Goal: Information Seeking & Learning: Learn about a topic

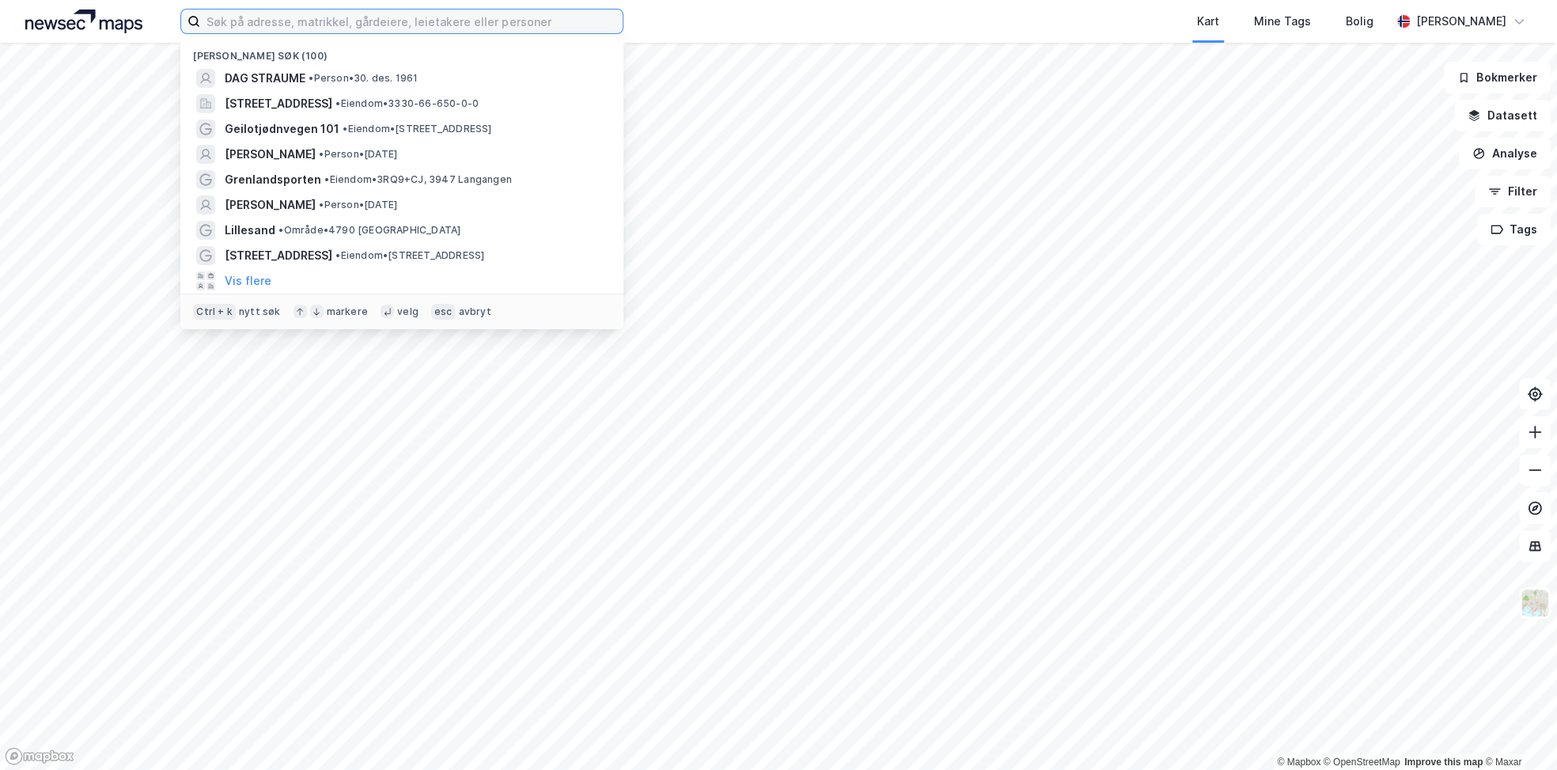
click at [448, 30] on input at bounding box center [411, 21] width 423 height 24
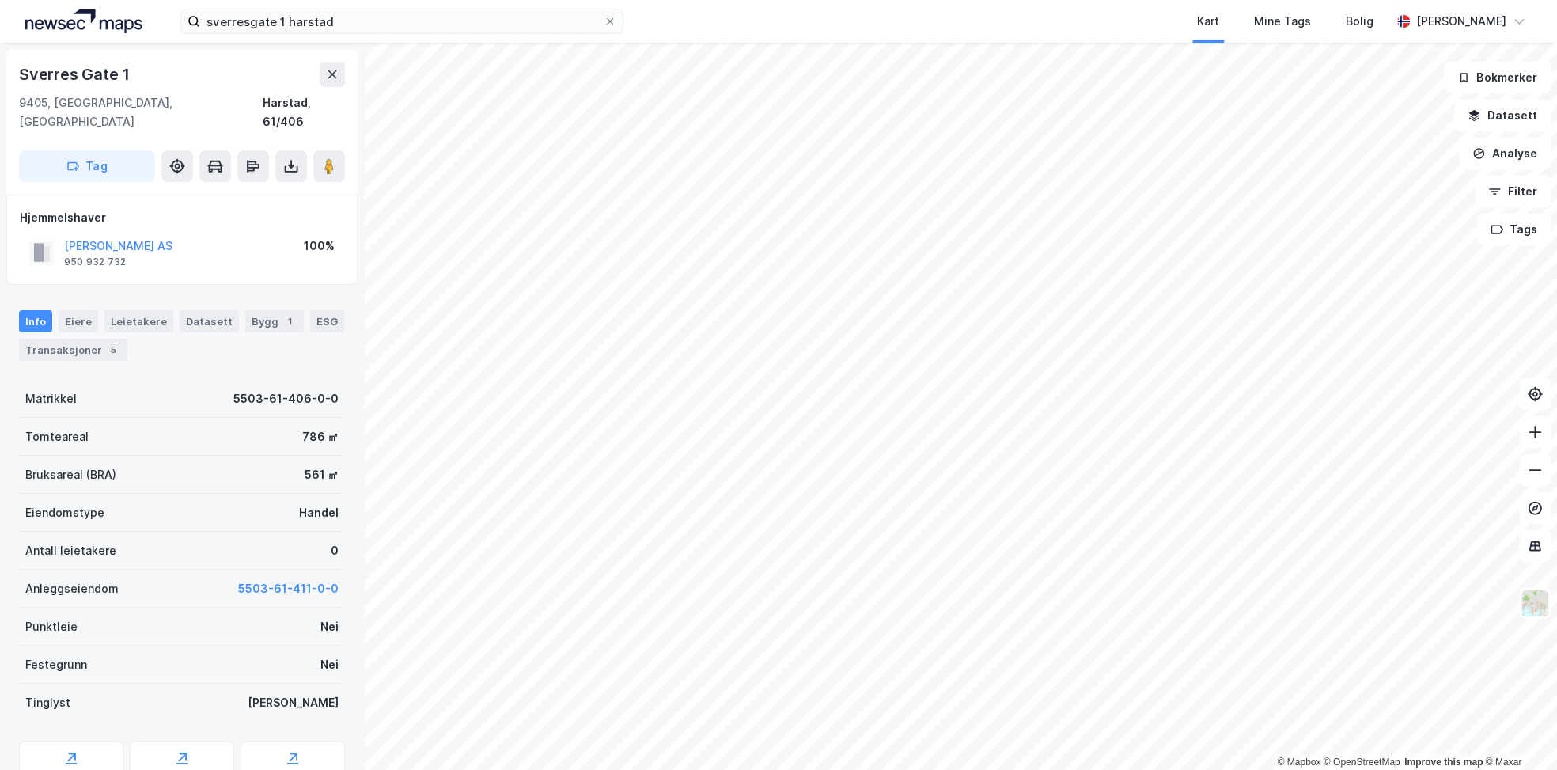
click at [0, 0] on button "[PERSON_NAME] AS" at bounding box center [0, 0] width 0 height 0
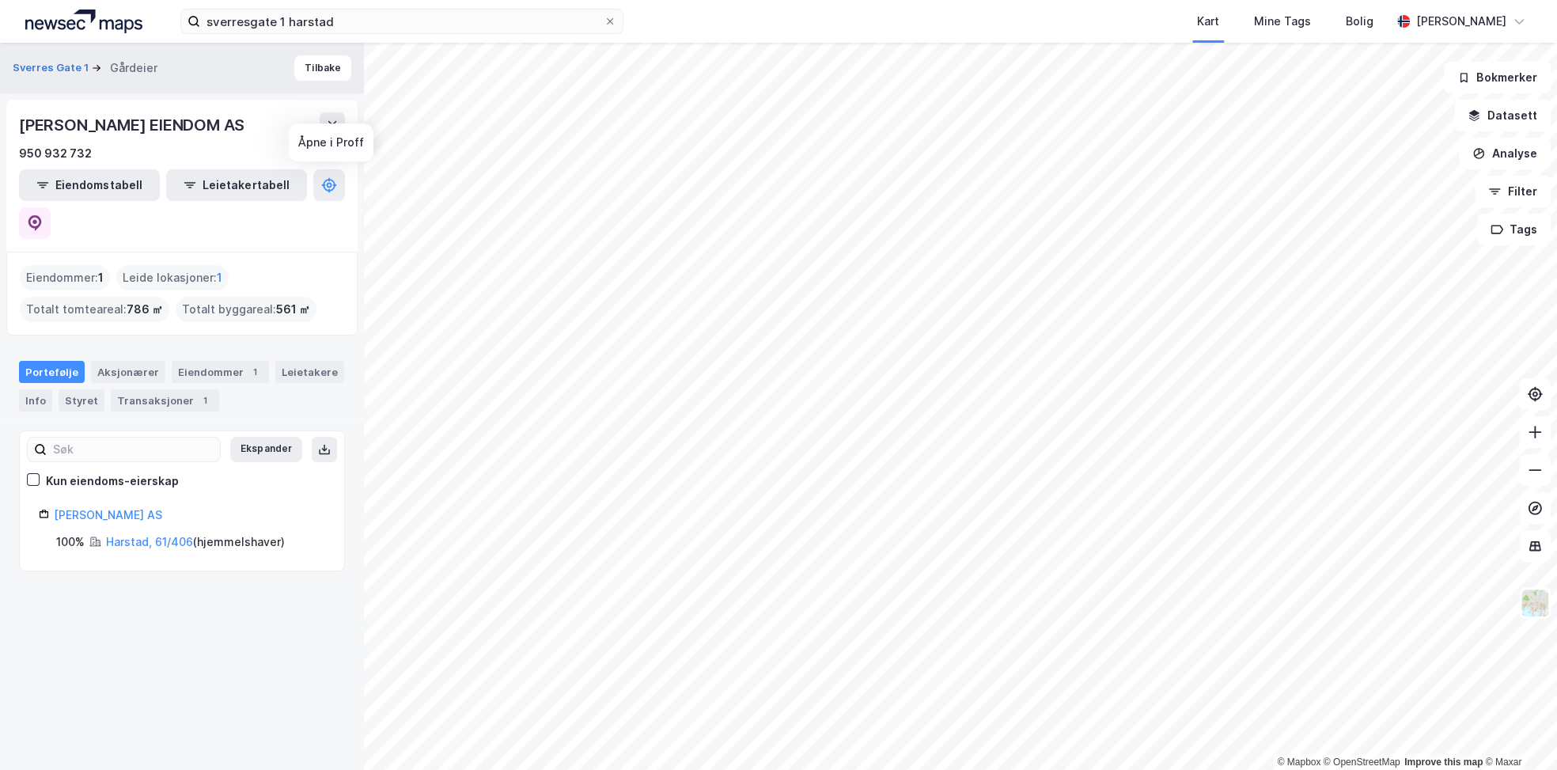
click at [43, 215] on icon at bounding box center [35, 223] width 16 height 16
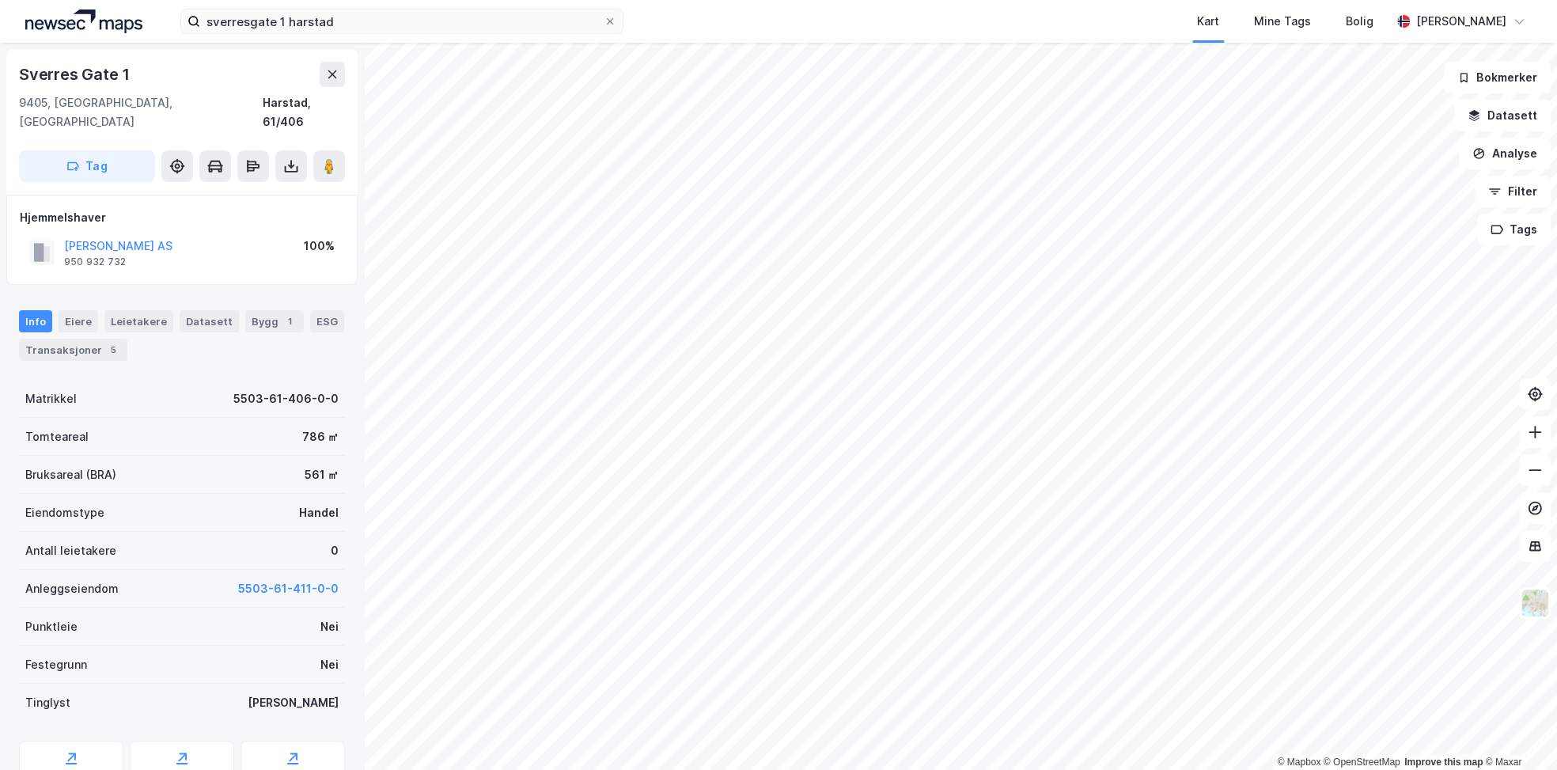
click at [335, 158] on icon at bounding box center [329, 166] width 16 height 16
click at [335, 156] on button at bounding box center [329, 166] width 32 height 32
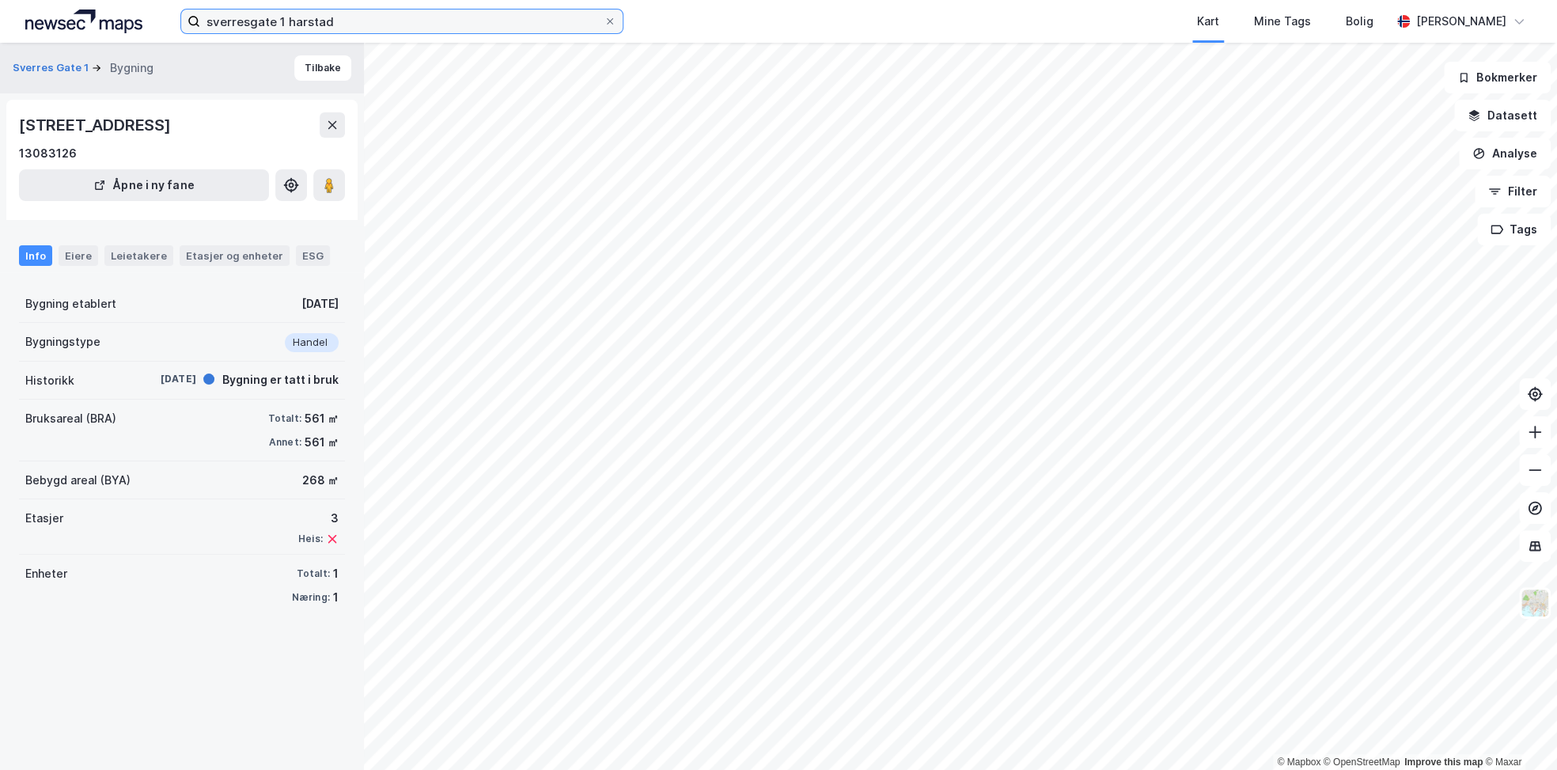
click at [260, 20] on input "sverresgate 1 harstad" at bounding box center [402, 21] width 404 height 24
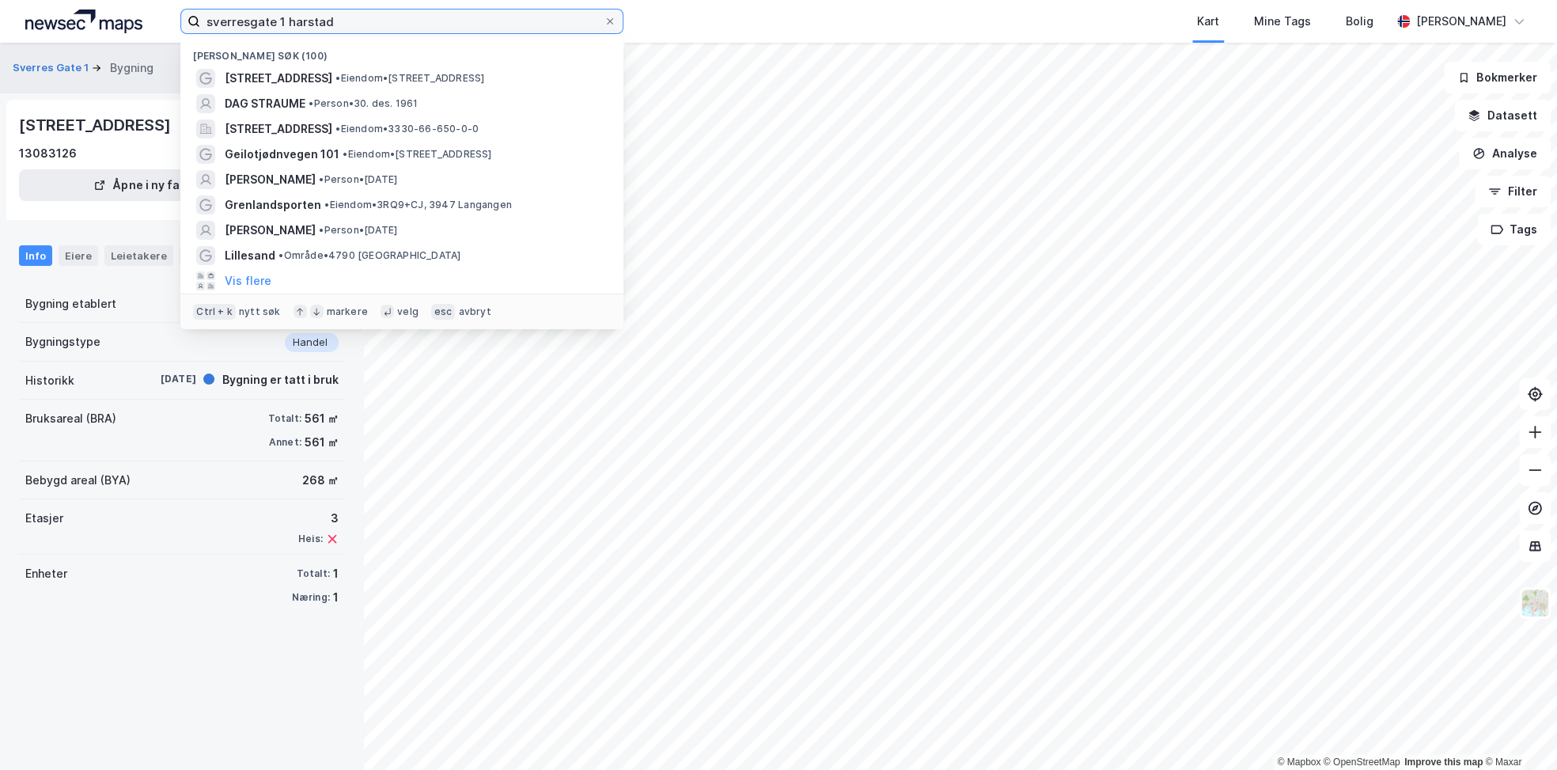
click at [260, 20] on input "sverresgate 1 harstad" at bounding box center [402, 21] width 404 height 24
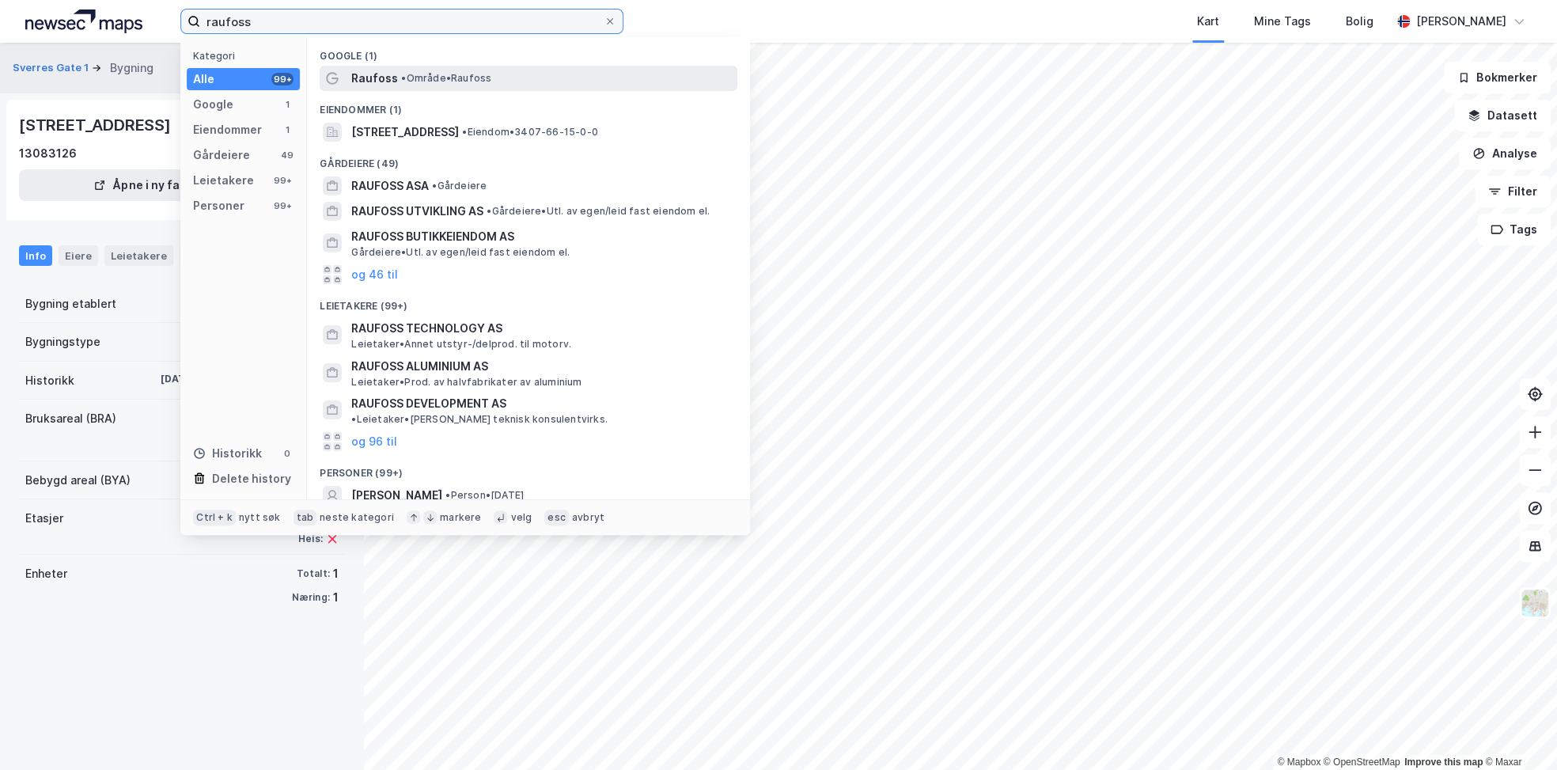
type input "raufoss"
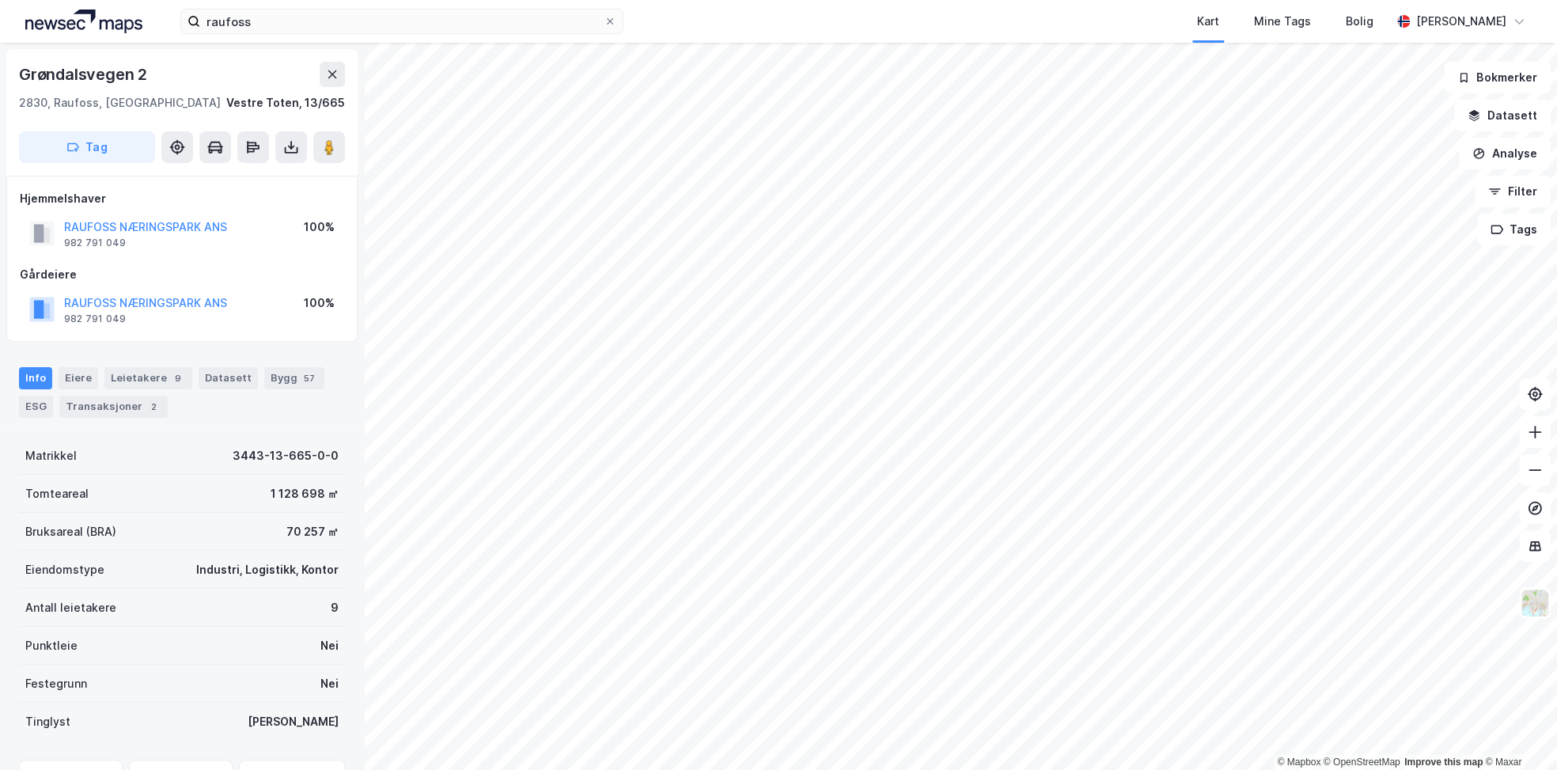
click at [167, 218] on div "RAUFOSS NÆRINGSPARK ANS" at bounding box center [145, 227] width 163 height 19
click at [0, 0] on button "RAUFOSS NÆRINGSPARK ANS" at bounding box center [0, 0] width 0 height 0
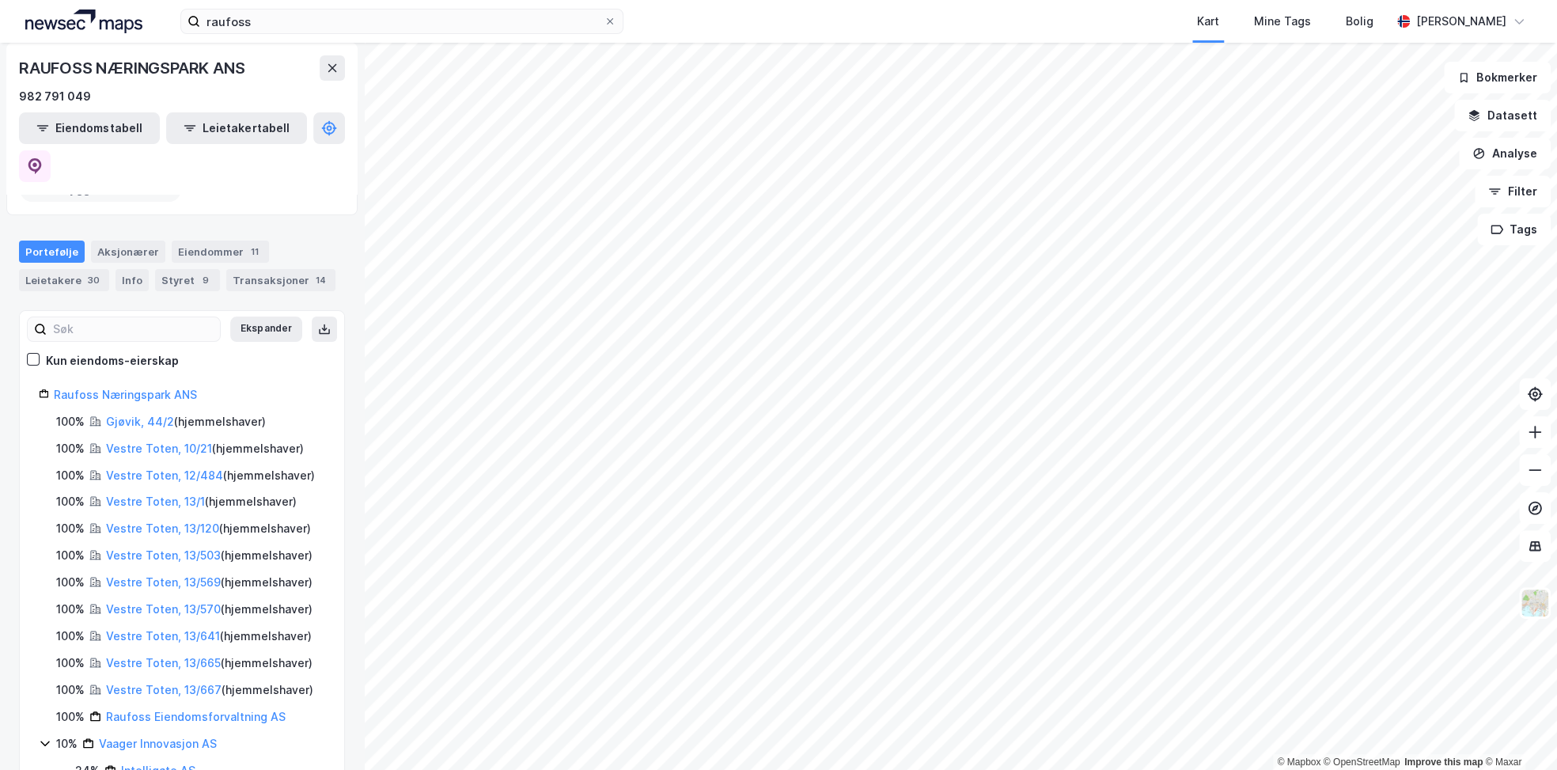
scroll to position [36, 0]
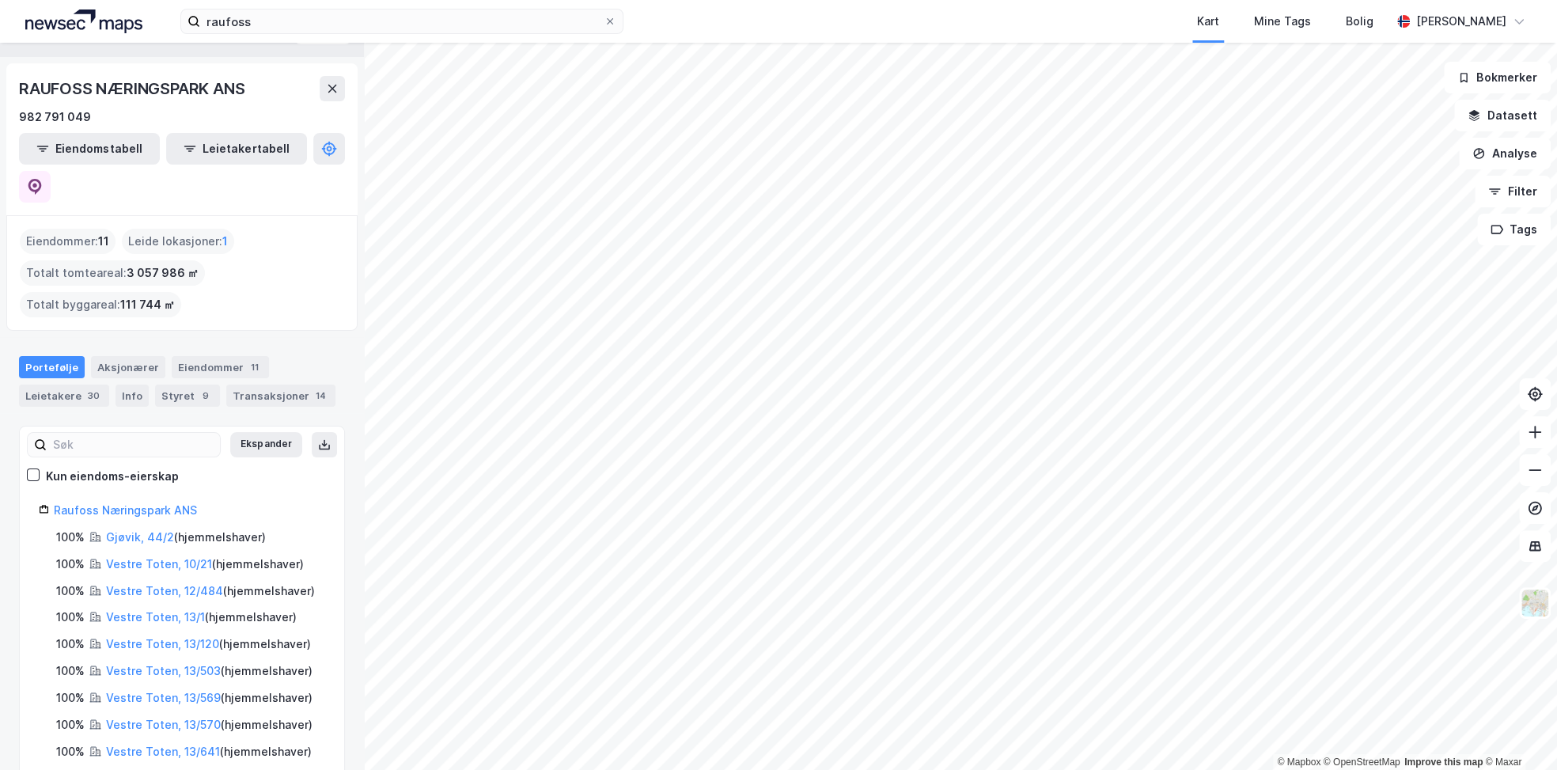
click at [320, 88] on button at bounding box center [332, 88] width 25 height 25
